Goal: Task Accomplishment & Management: Complete application form

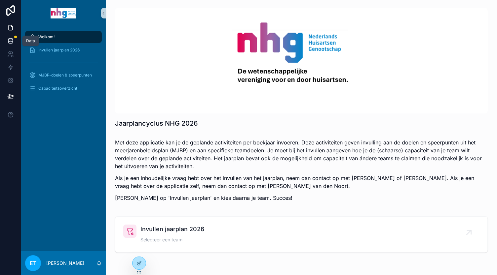
click at [7, 41] on icon at bounding box center [10, 41] width 7 height 7
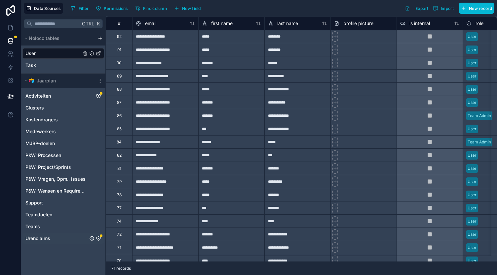
click at [42, 237] on span "Urenclaims" at bounding box center [37, 239] width 25 height 7
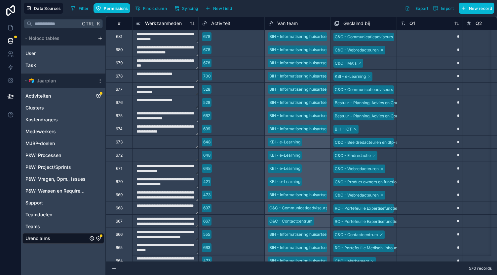
click at [98, 237] on icon "Urenclaims" at bounding box center [98, 238] width 5 height 5
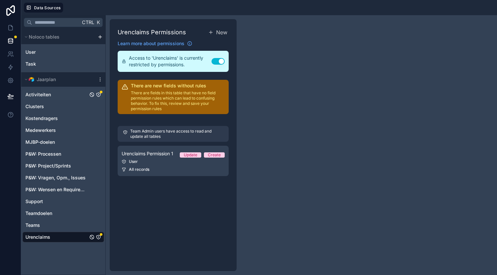
click at [63, 94] on div "Activiteiten" at bounding box center [63, 95] width 82 height 11
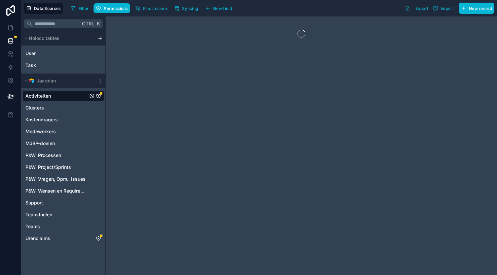
click at [98, 94] on icon "Activiteiten" at bounding box center [98, 96] width 4 height 4
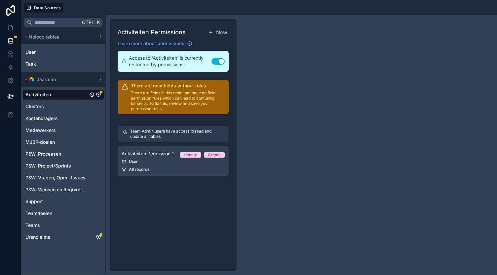
click at [74, 92] on div "Activiteiten" at bounding box center [63, 95] width 82 height 11
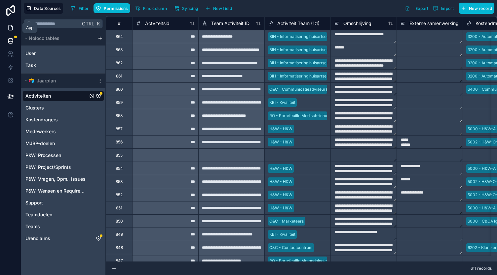
click at [14, 33] on link at bounding box center [10, 27] width 21 height 13
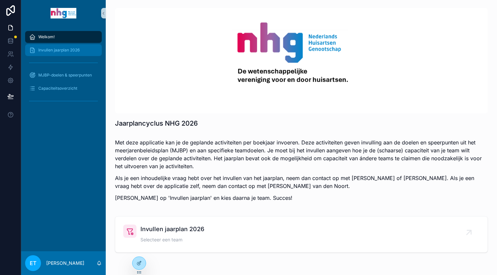
click at [61, 51] on span "Invullen jaarplan 2026" at bounding box center [58, 50] width 41 height 5
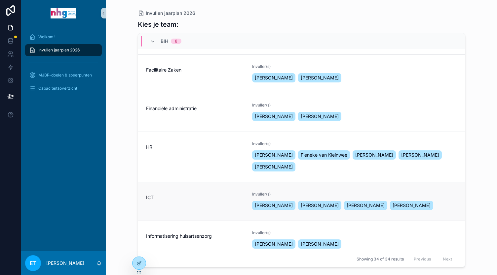
scroll to position [66, 0]
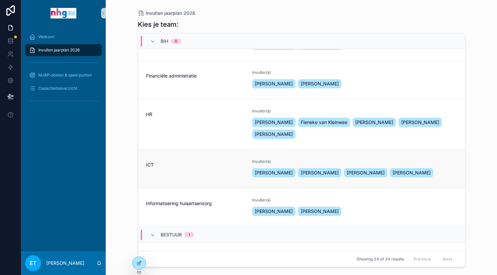
click at [268, 158] on link "ICT Invuller(s) [PERSON_NAME] [PERSON_NAME] [PERSON_NAME]" at bounding box center [301, 169] width 327 height 39
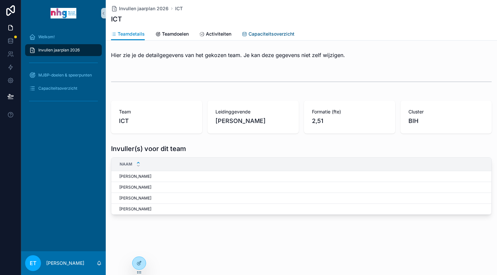
click at [264, 33] on span "Capaciteitsoverzicht" at bounding box center [271, 34] width 46 height 7
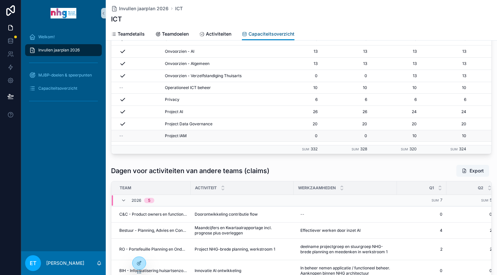
scroll to position [400, 0]
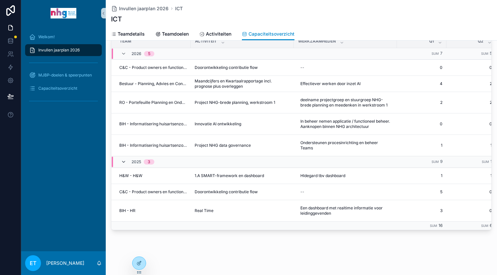
click at [121, 160] on icon "scrollable content" at bounding box center [123, 162] width 5 height 5
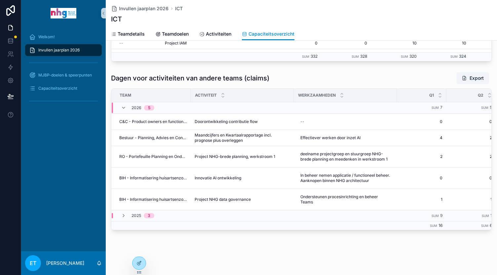
scroll to position [346, 0]
click at [121, 213] on icon "scrollable content" at bounding box center [123, 215] width 5 height 5
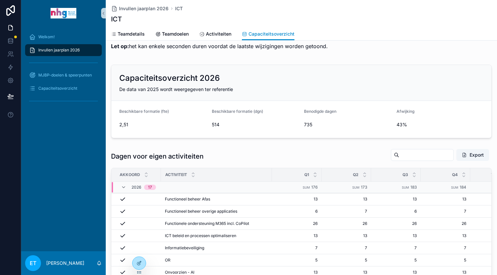
scroll to position [0, 0]
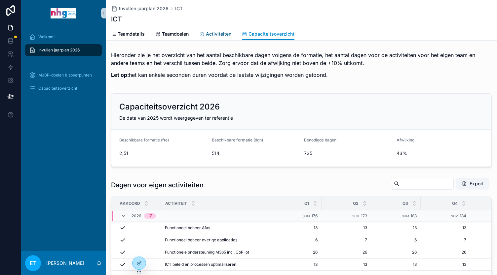
click at [206, 34] on span "Activiteiten" at bounding box center [218, 34] width 25 height 7
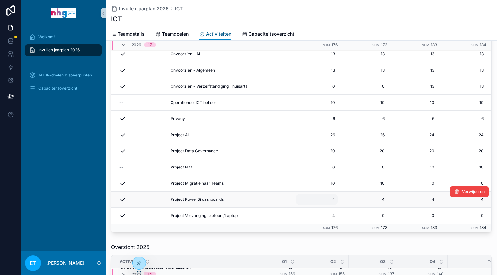
scroll to position [72, 0]
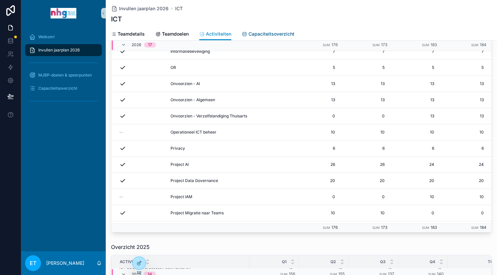
click at [278, 33] on span "Capaciteitsoverzicht" at bounding box center [271, 34] width 46 height 7
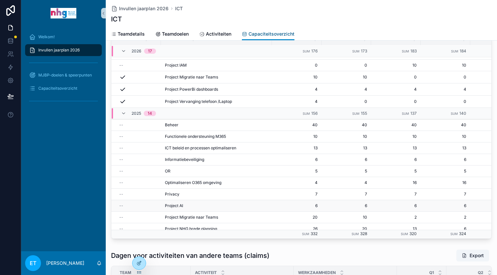
scroll to position [208, 0]
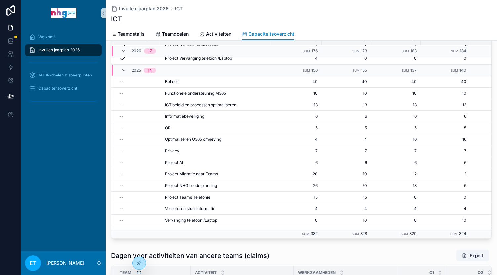
click at [121, 70] on icon "scrollable content" at bounding box center [123, 70] width 5 height 5
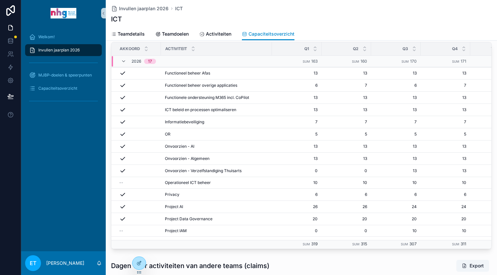
scroll to position [165, 0]
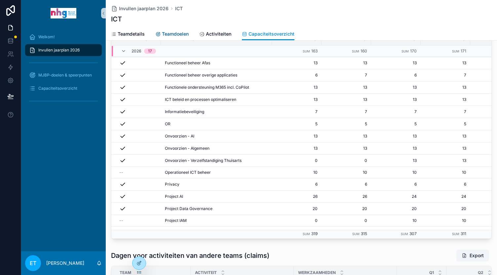
click at [165, 31] on span "Teamdoelen" at bounding box center [175, 34] width 27 height 7
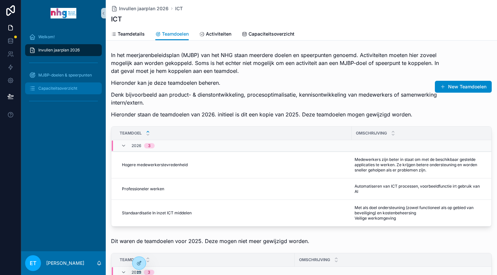
click at [53, 92] on div "Capaciteitsoverzicht" at bounding box center [63, 88] width 69 height 11
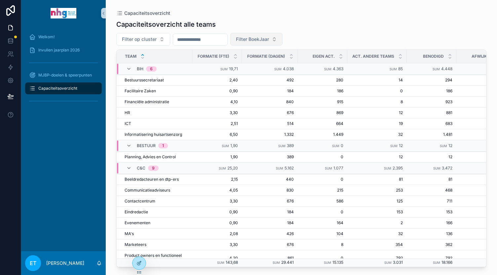
click at [269, 37] on span "Filter BoekJaar" at bounding box center [252, 39] width 33 height 7
click at [234, 76] on div "2026" at bounding box center [270, 76] width 79 height 11
click at [328, 23] on div "Capaciteitsoverzicht alle teams" at bounding box center [301, 24] width 370 height 9
click at [50, 43] on div "Welkom!" at bounding box center [63, 36] width 85 height 13
click at [50, 44] on link "Invullen jaarplan 2026" at bounding box center [63, 50] width 77 height 12
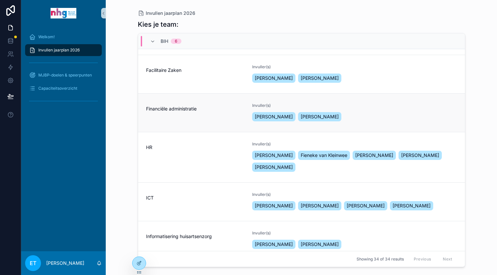
scroll to position [66, 0]
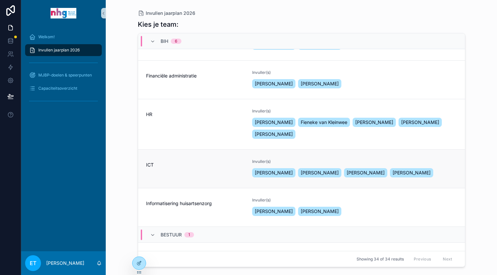
click at [173, 162] on span "ICT" at bounding box center [195, 165] width 98 height 7
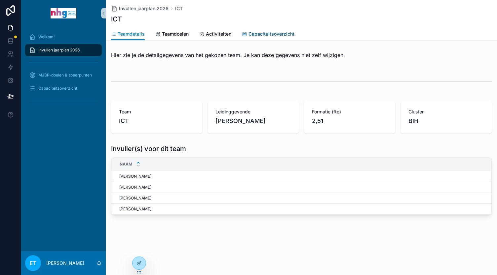
click at [270, 34] on span "Capaciteitsoverzicht" at bounding box center [271, 34] width 46 height 7
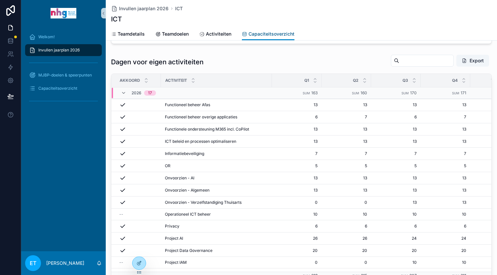
scroll to position [132, 0]
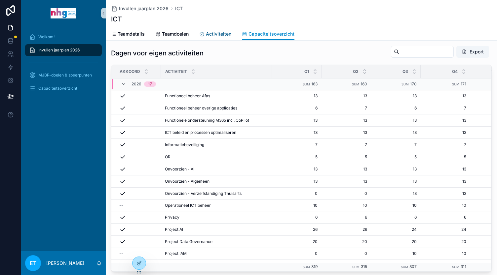
click at [211, 31] on span "Activiteiten" at bounding box center [218, 34] width 25 height 7
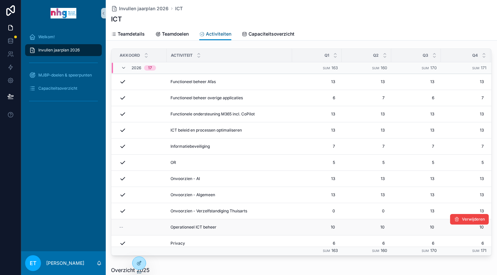
scroll to position [66, 0]
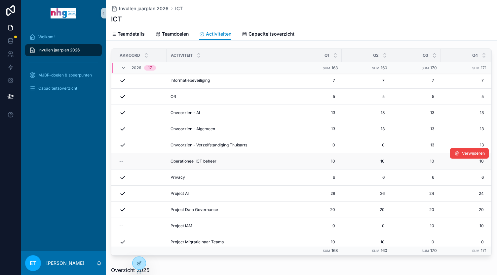
click at [192, 159] on span "Operationeel ICT beheer" at bounding box center [193, 161] width 46 height 5
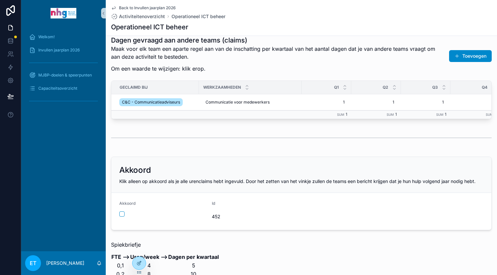
scroll to position [396, 0]
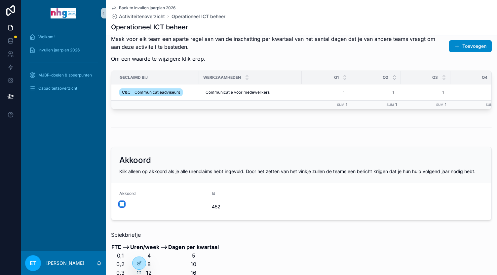
click at [120, 207] on button "scrollable content" at bounding box center [121, 204] width 5 height 5
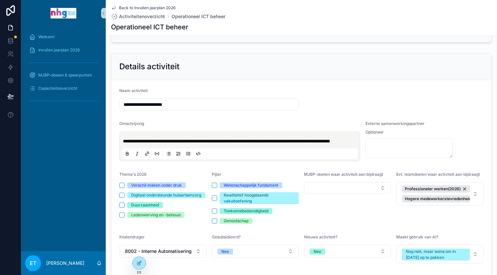
scroll to position [0, 0]
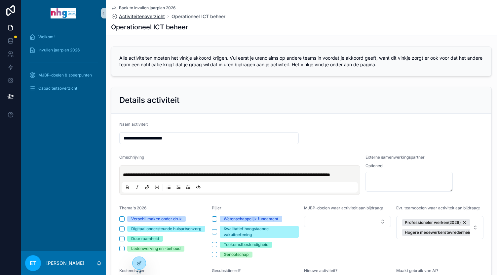
click at [157, 16] on span "Activiteitenoverzicht" at bounding box center [142, 16] width 46 height 7
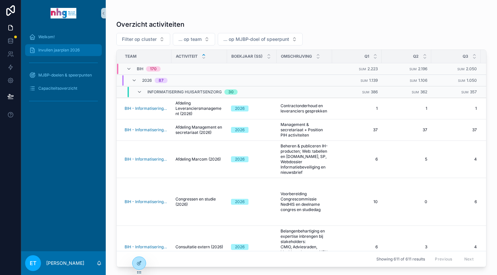
click at [48, 52] on span "Invullen jaarplan 2026" at bounding box center [58, 50] width 41 height 5
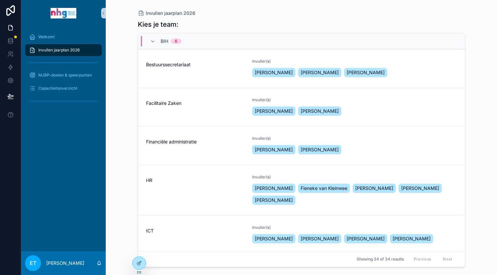
click at [167, 227] on div "ICT" at bounding box center [195, 229] width 98 height 9
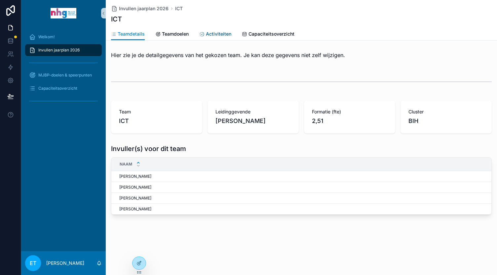
click at [211, 31] on span "Activiteiten" at bounding box center [218, 34] width 25 height 7
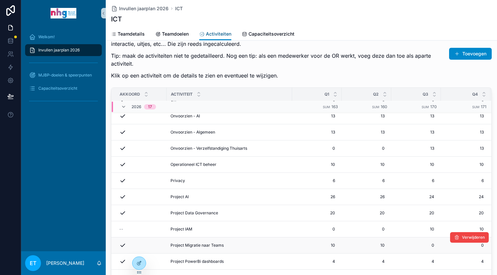
scroll to position [33, 0]
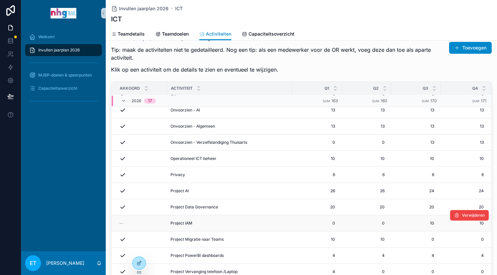
click at [122, 221] on div "--" at bounding box center [140, 223] width 43 height 5
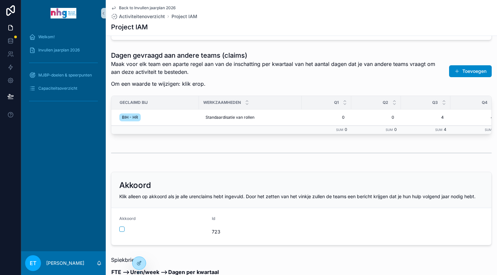
scroll to position [396, 0]
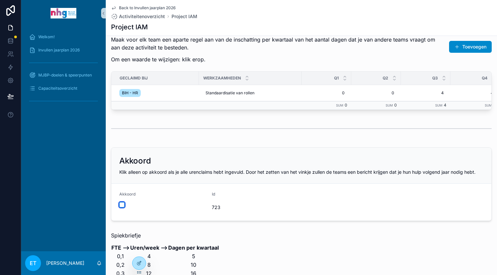
click at [120, 208] on button "scrollable content" at bounding box center [121, 204] width 5 height 5
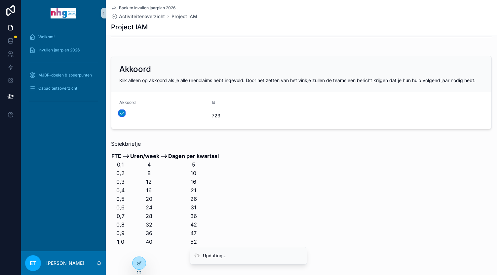
scroll to position [514, 0]
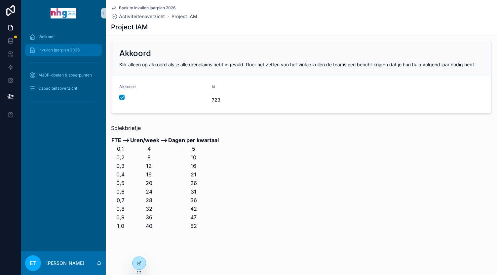
click at [63, 52] on span "Invullen jaarplan 2026" at bounding box center [58, 50] width 41 height 5
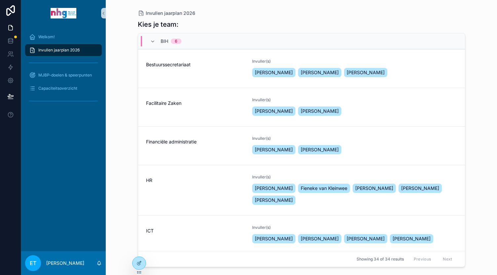
click at [178, 237] on div "ICT" at bounding box center [195, 235] width 98 height 20
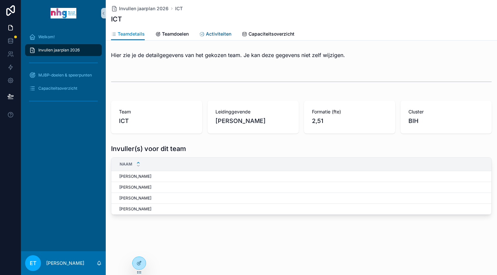
click at [219, 32] on span "Activiteiten" at bounding box center [218, 34] width 25 height 7
